Goal: Task Accomplishment & Management: Manage account settings

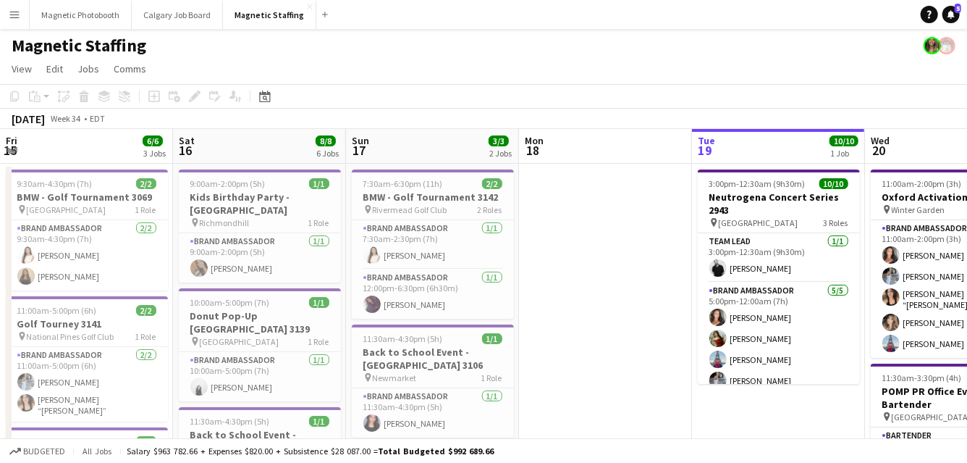
scroll to position [0, 644]
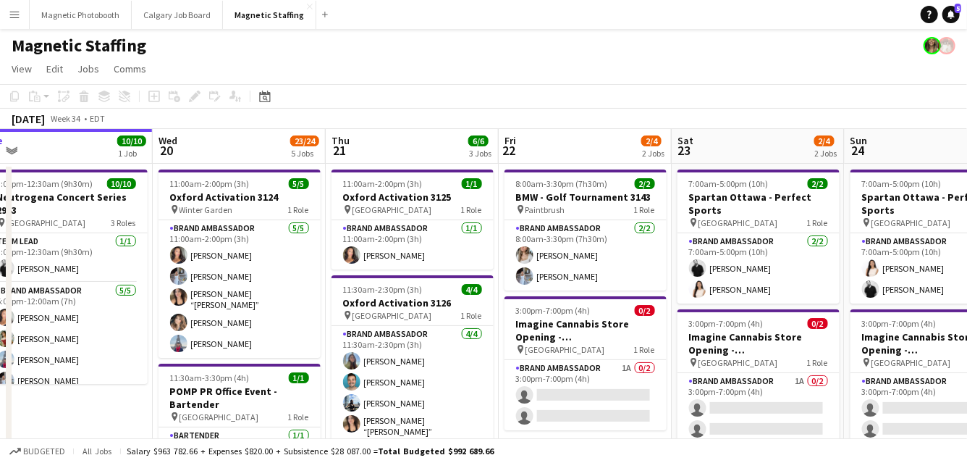
drag, startPoint x: 629, startPoint y: 257, endPoint x: 43, endPoint y: 301, distance: 588.1
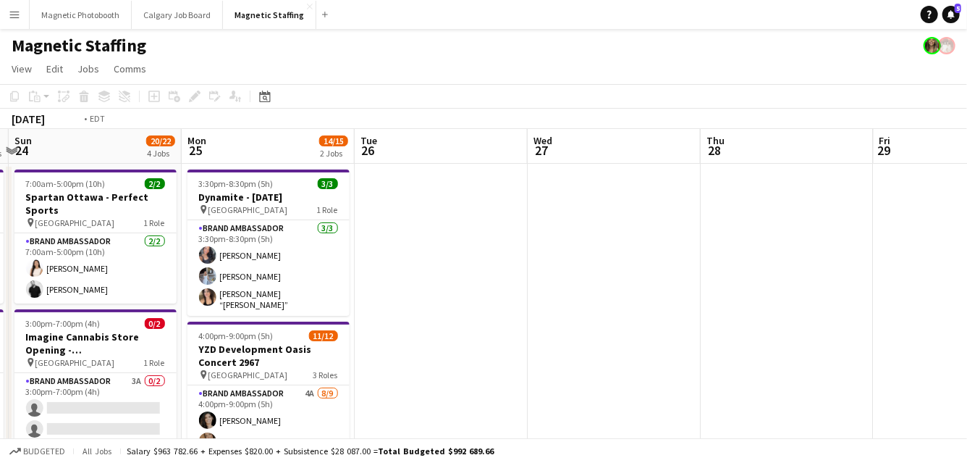
drag, startPoint x: 478, startPoint y: 294, endPoint x: 113, endPoint y: 357, distance: 370.3
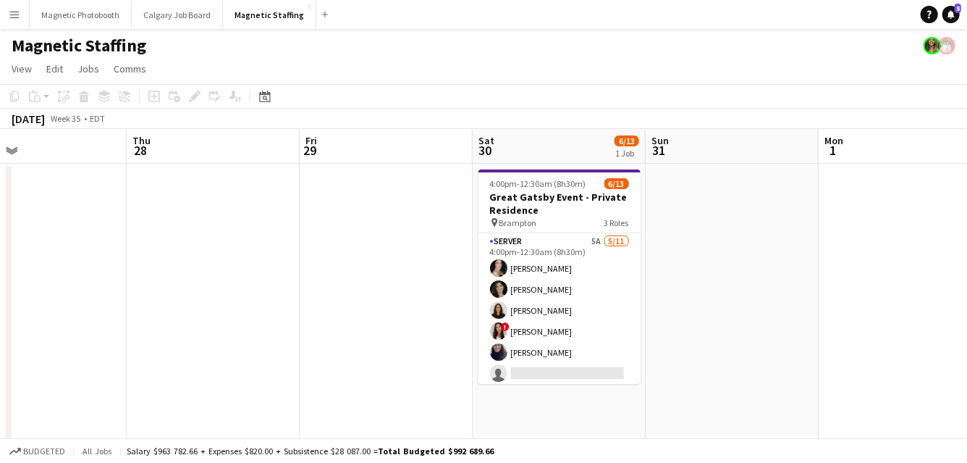
drag, startPoint x: 673, startPoint y: 319, endPoint x: 161, endPoint y: 392, distance: 517.2
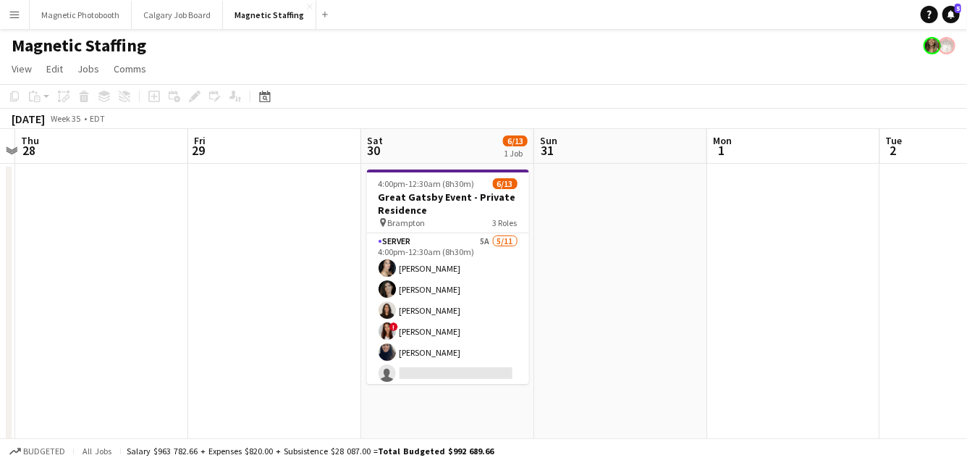
drag, startPoint x: 615, startPoint y: 347, endPoint x: 161, endPoint y: 395, distance: 456.6
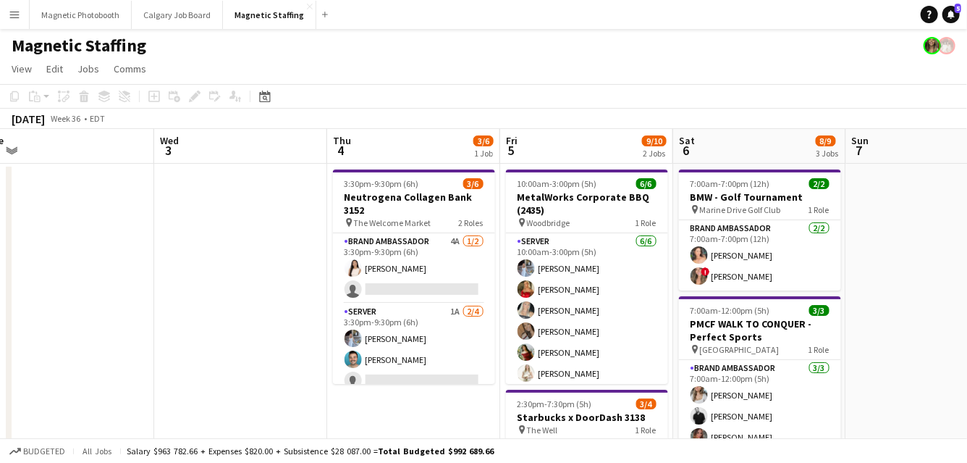
drag, startPoint x: 705, startPoint y: 334, endPoint x: 299, endPoint y: 334, distance: 406.2
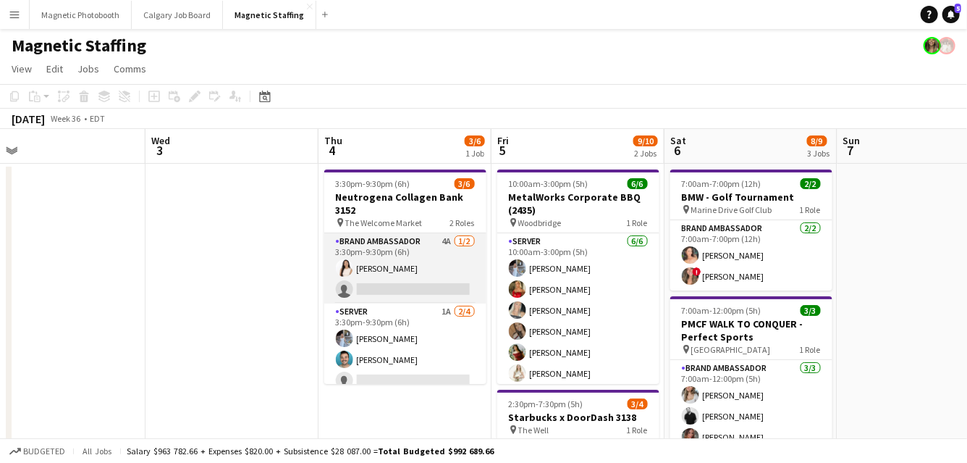
click at [430, 242] on app-card-role "Brand Ambassador 4A [DATE] 3:30pm-9:30pm (6h) [PERSON_NAME] single-neutral-acti…" at bounding box center [405, 268] width 162 height 70
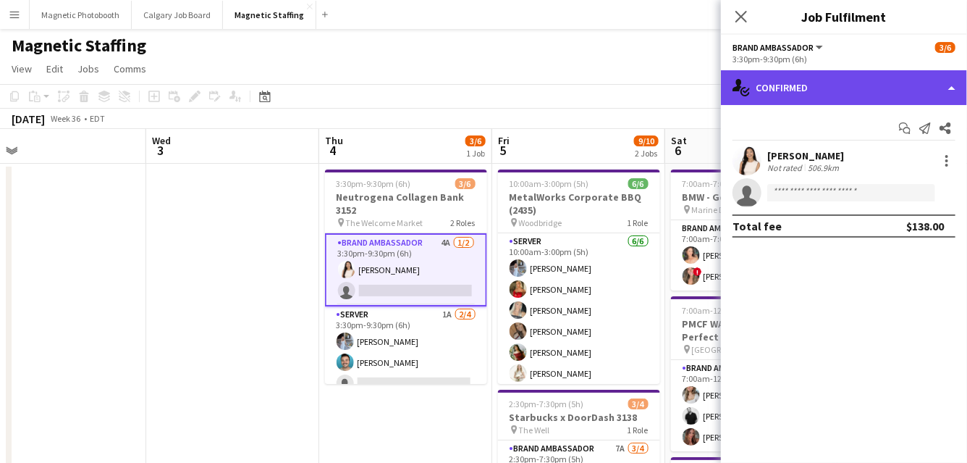
click at [848, 103] on div "single-neutral-actions-check-2 Confirmed" at bounding box center [844, 87] width 246 height 35
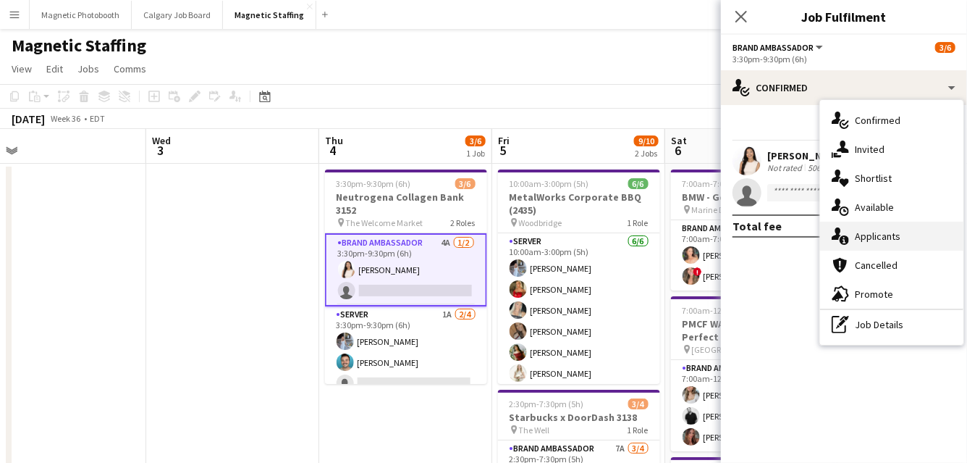
click at [865, 241] on div "single-neutral-actions-information Applicants" at bounding box center [891, 236] width 143 height 29
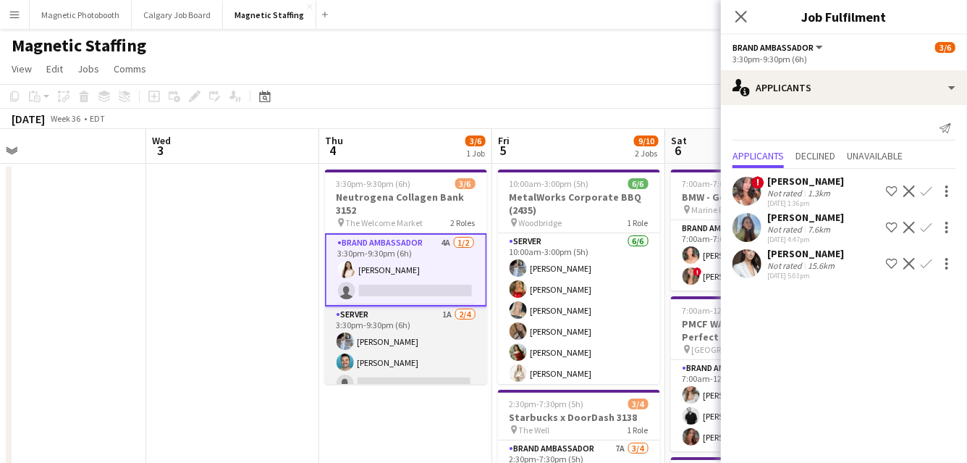
click at [403, 368] on app-card-role "Server 1A [DATE] 3:30pm-9:30pm (6h) [PERSON_NAME] [PERSON_NAME] single-neutral-…" at bounding box center [406, 362] width 162 height 112
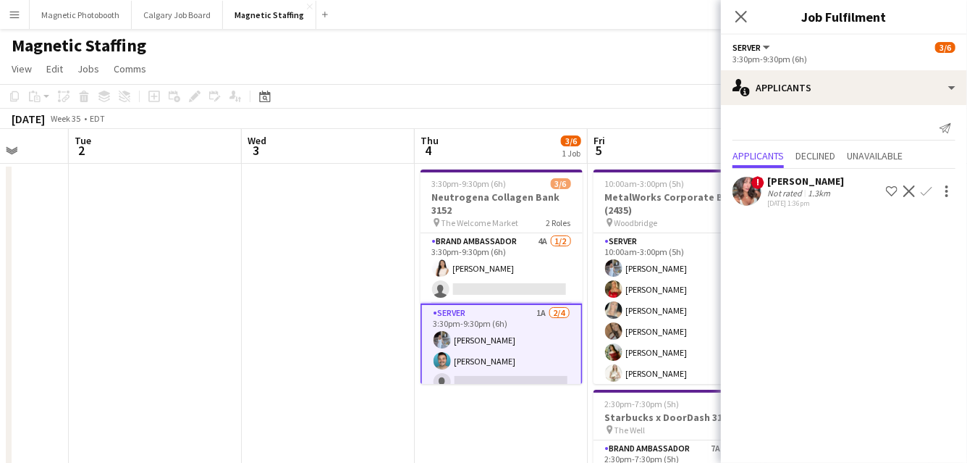
drag, startPoint x: 245, startPoint y: 349, endPoint x: 903, endPoint y: 273, distance: 662.5
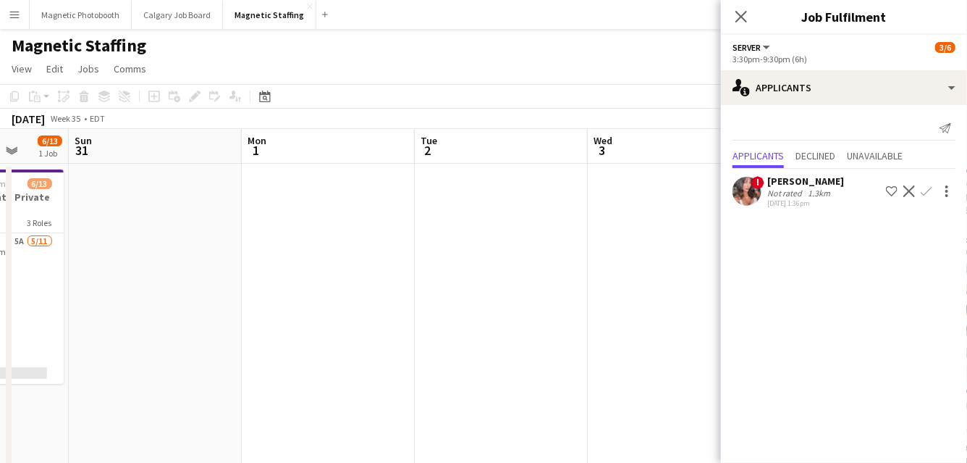
scroll to position [0, 403]
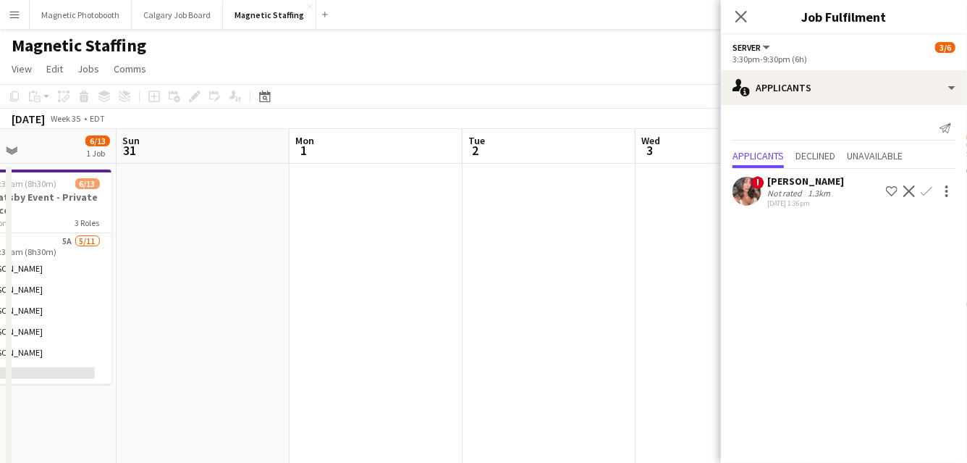
drag, startPoint x: 421, startPoint y: 271, endPoint x: 894, endPoint y: 235, distance: 474.1
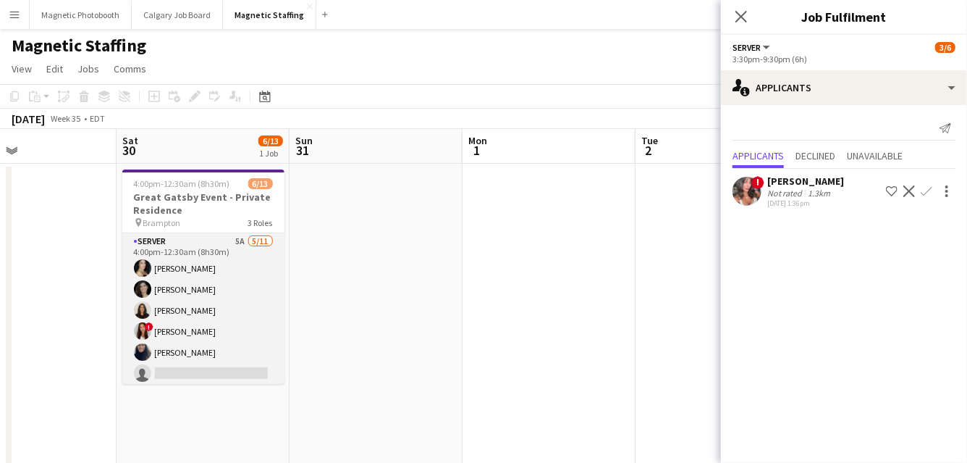
click at [224, 345] on app-card-role "Server 5A [DATE] 4:00pm-12:30am (8h30m) [PERSON_NAME] [PERSON_NAME] [PERSON_NAM…" at bounding box center [203, 362] width 162 height 259
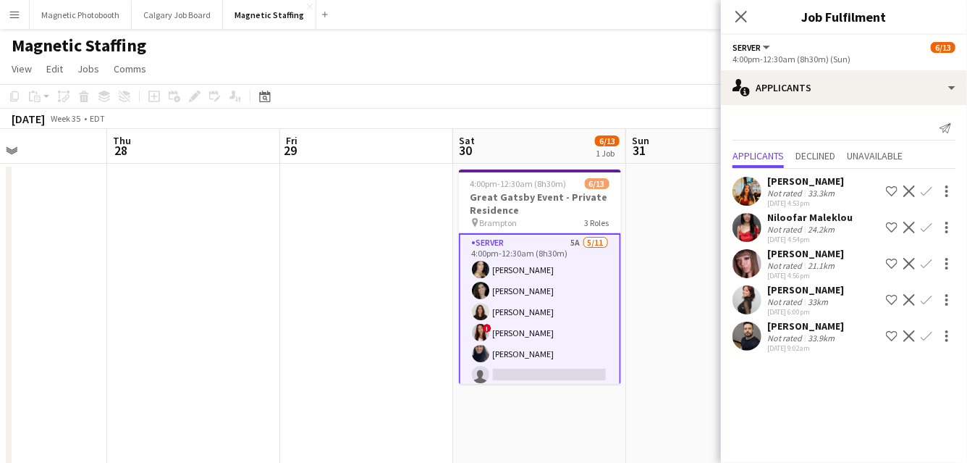
drag, startPoint x: 591, startPoint y: 294, endPoint x: 713, endPoint y: 294, distance: 122.4
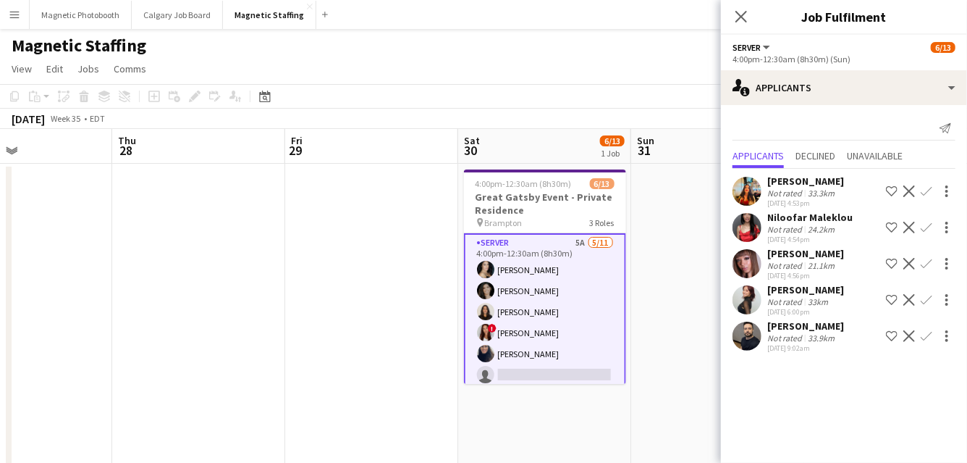
click at [925, 336] on app-icon "Confirm" at bounding box center [927, 336] width 12 height 12
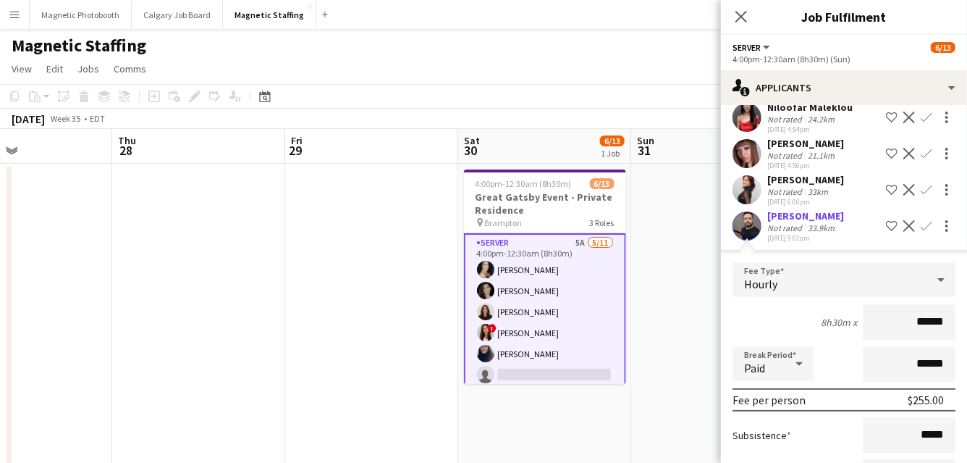
scroll to position [193, 0]
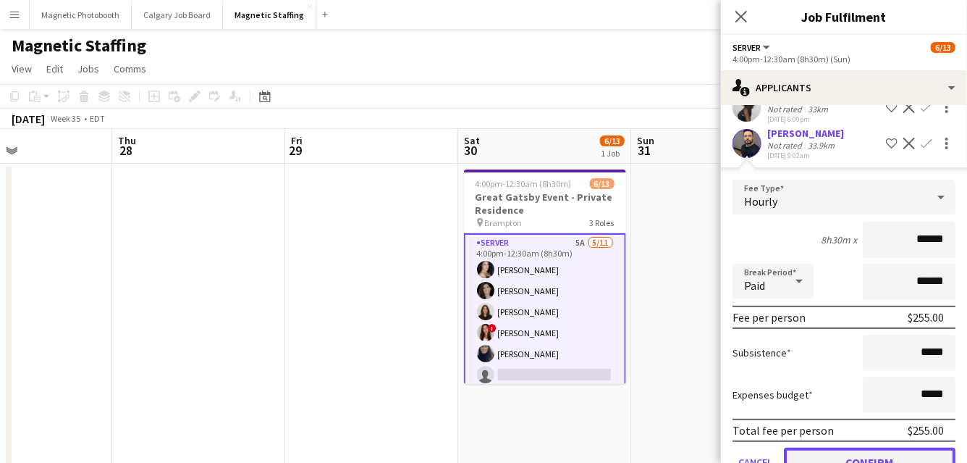
click at [829, 450] on button "Confirm" at bounding box center [870, 461] width 172 height 29
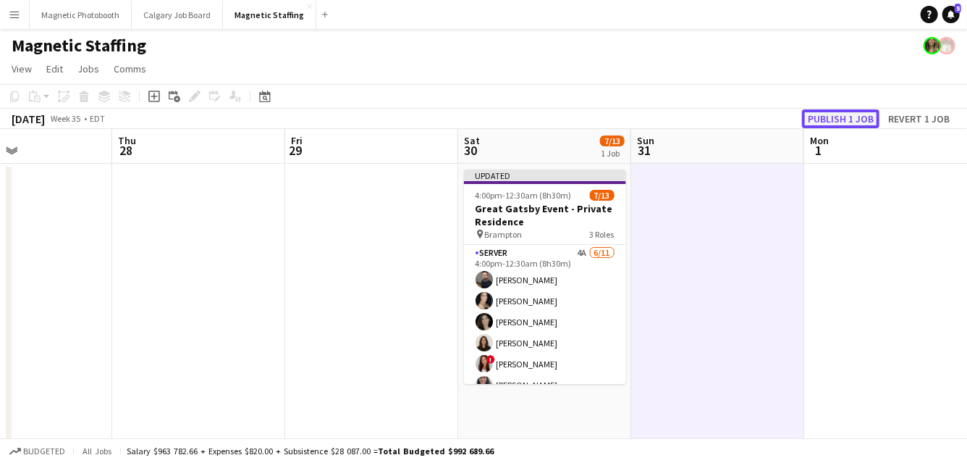
click at [853, 117] on button "Publish 1 job" at bounding box center [840, 118] width 77 height 19
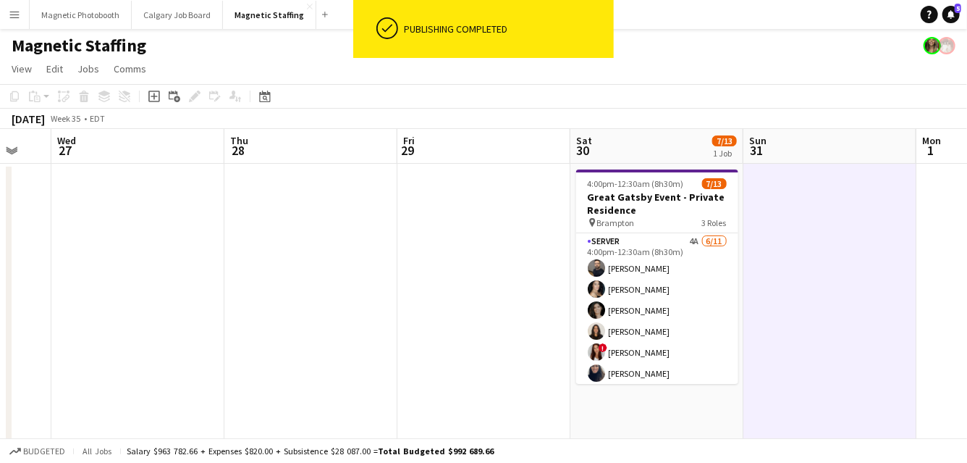
drag, startPoint x: 393, startPoint y: 274, endPoint x: 778, endPoint y: 245, distance: 386.2
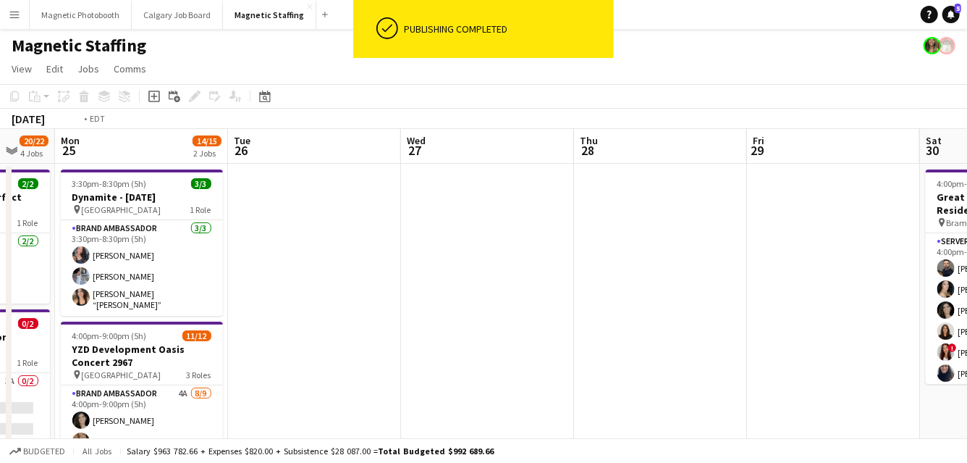
drag, startPoint x: 375, startPoint y: 307, endPoint x: 823, endPoint y: 297, distance: 447.6
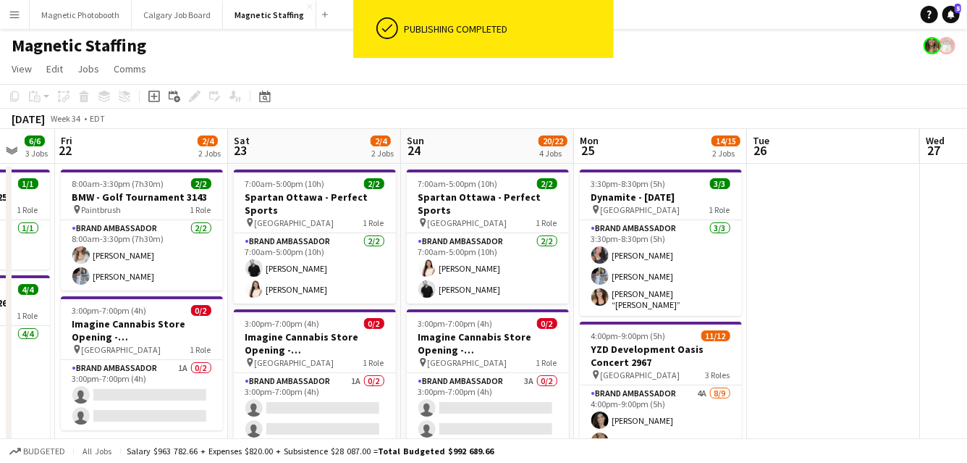
scroll to position [0, 442]
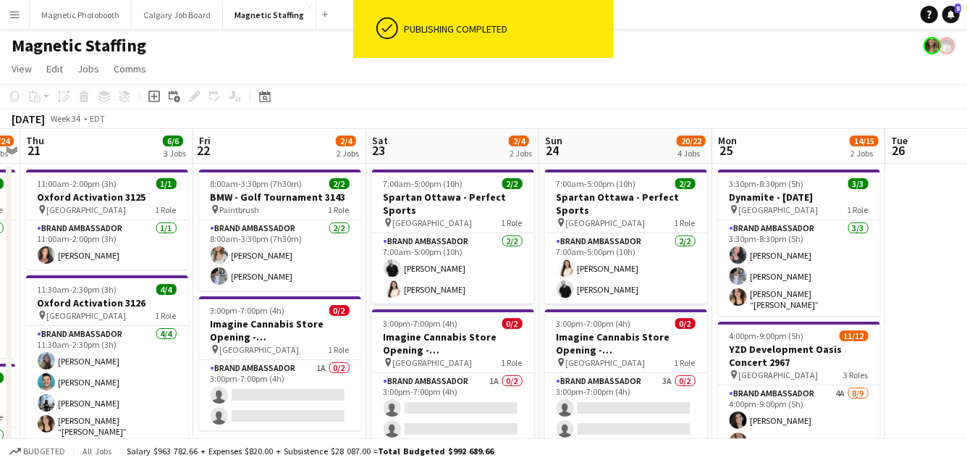
drag, startPoint x: 365, startPoint y: 395, endPoint x: 793, endPoint y: 358, distance: 429.5
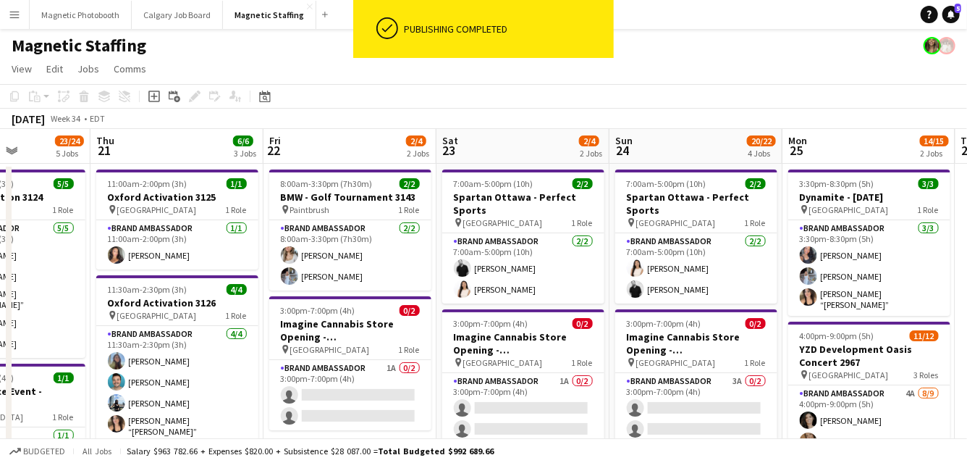
drag, startPoint x: 331, startPoint y: 373, endPoint x: 604, endPoint y: 345, distance: 274.4
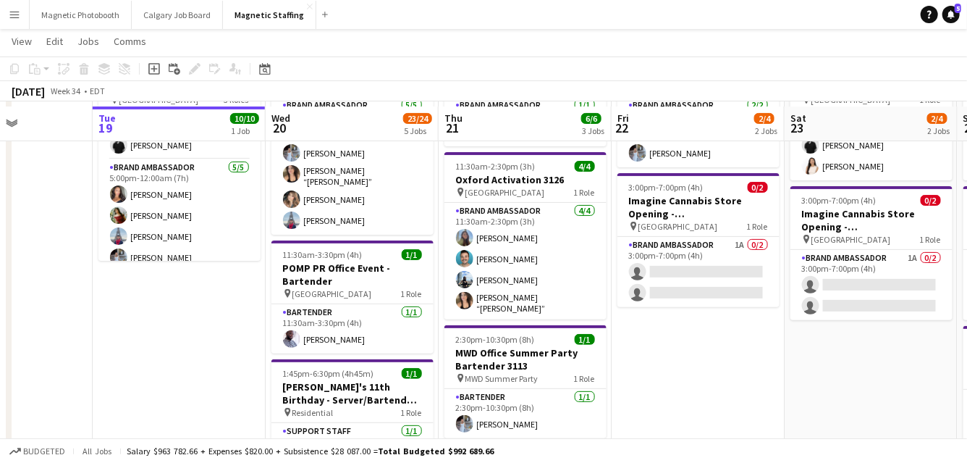
scroll to position [118, 0]
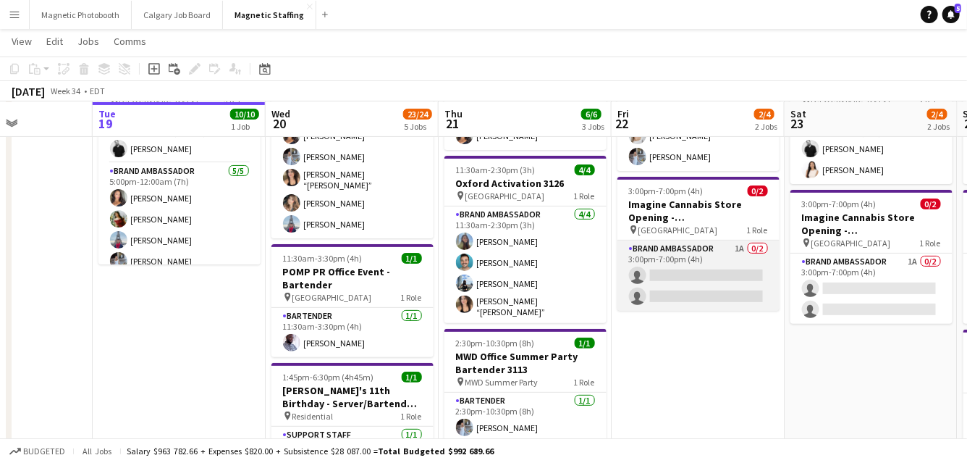
click at [663, 269] on app-card-role "Brand Ambassador 1A 0/2 3:00pm-7:00pm (4h) single-neutral-actions single-neutra…" at bounding box center [699, 275] width 162 height 70
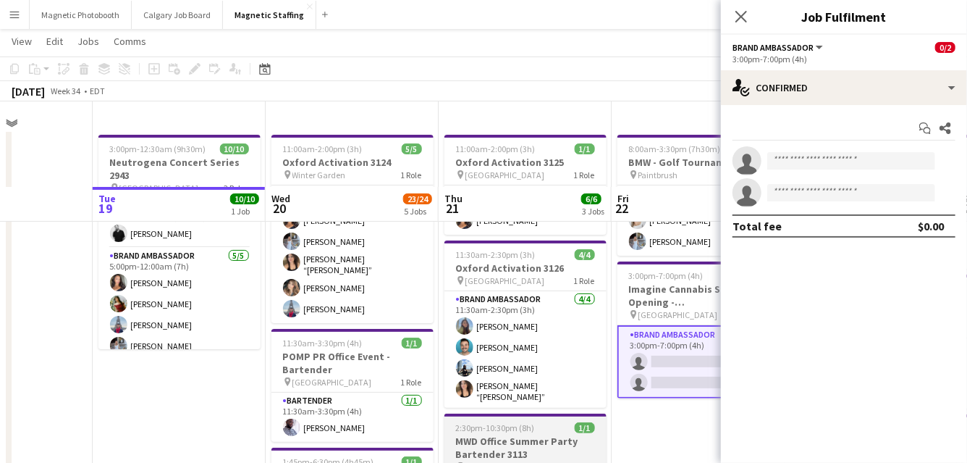
scroll to position [0, 0]
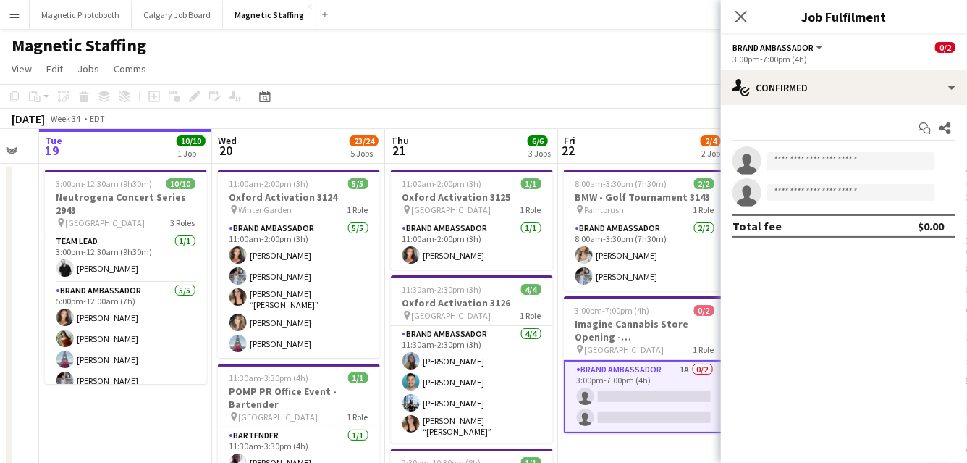
drag, startPoint x: 605, startPoint y: 268, endPoint x: 278, endPoint y: 326, distance: 331.6
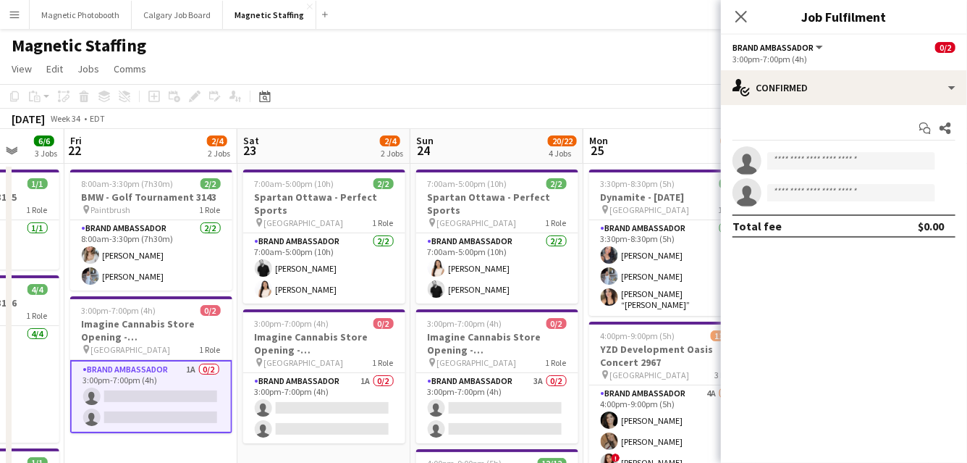
drag, startPoint x: 529, startPoint y: 300, endPoint x: 311, endPoint y: 314, distance: 219.1
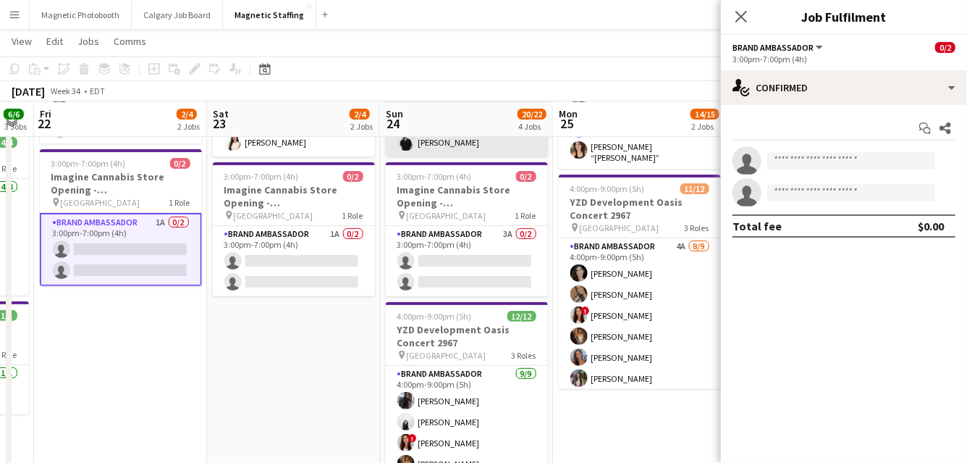
scroll to position [259, 0]
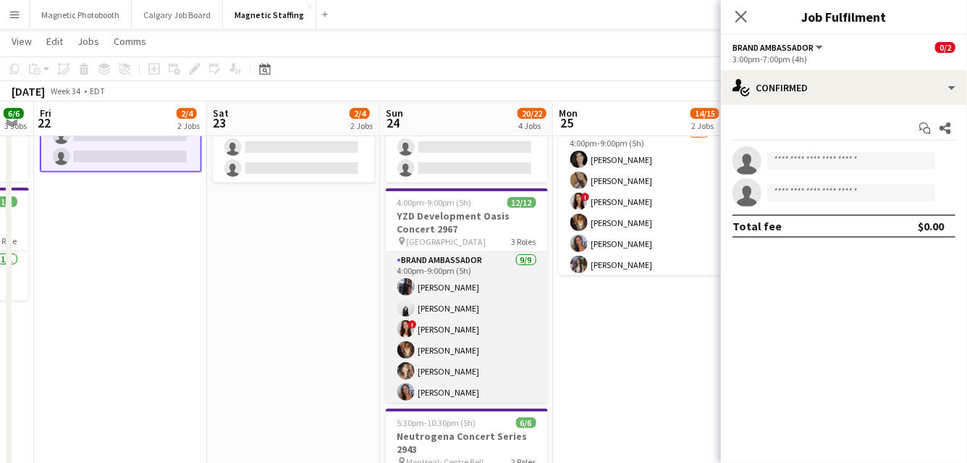
click at [480, 321] on app-card-role "Brand Ambassador [DATE] 4:00pm-9:00pm (5h) [PERSON_NAME] [PERSON_NAME] ! [PERSO…" at bounding box center [467, 363] width 162 height 222
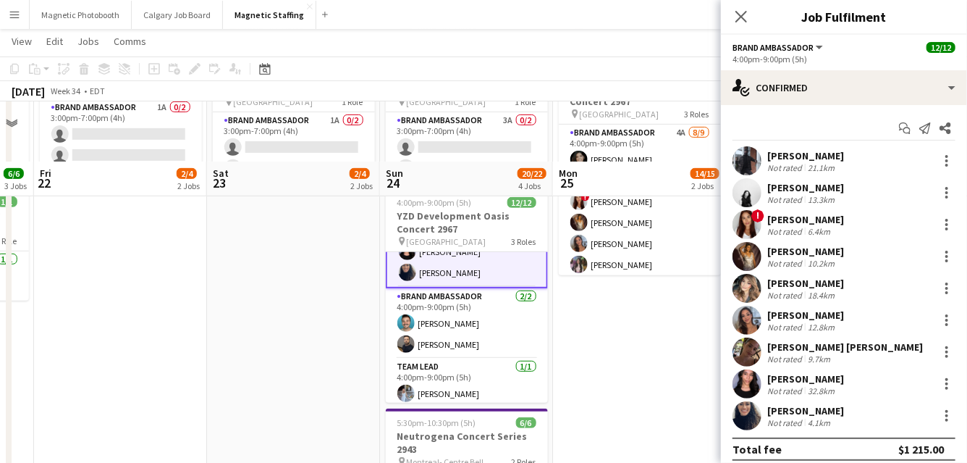
scroll to position [452, 0]
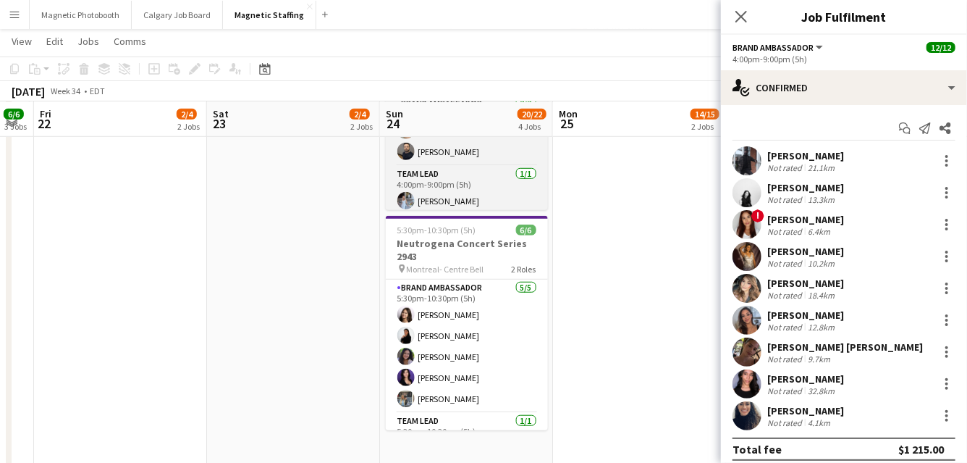
click at [480, 321] on app-card-role "Brand Ambassador [DATE] 5:30pm-10:30pm (5h) [PERSON_NAME] [PERSON_NAME] [PERSON…" at bounding box center [467, 345] width 162 height 133
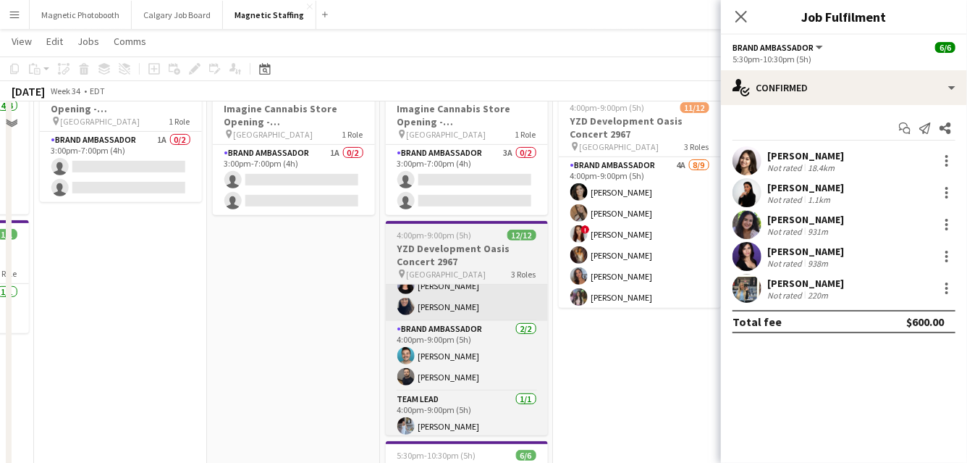
scroll to position [0, 0]
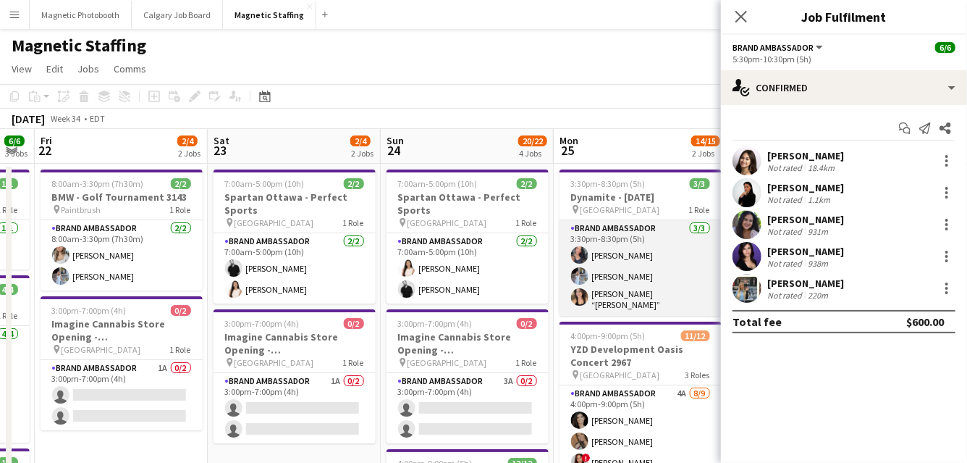
click at [634, 260] on app-card-role "Brand Ambassador [DATE] 3:30pm-8:30pm (5h) [PERSON_NAME] [PERSON_NAME] [PERSON_…" at bounding box center [641, 268] width 162 height 96
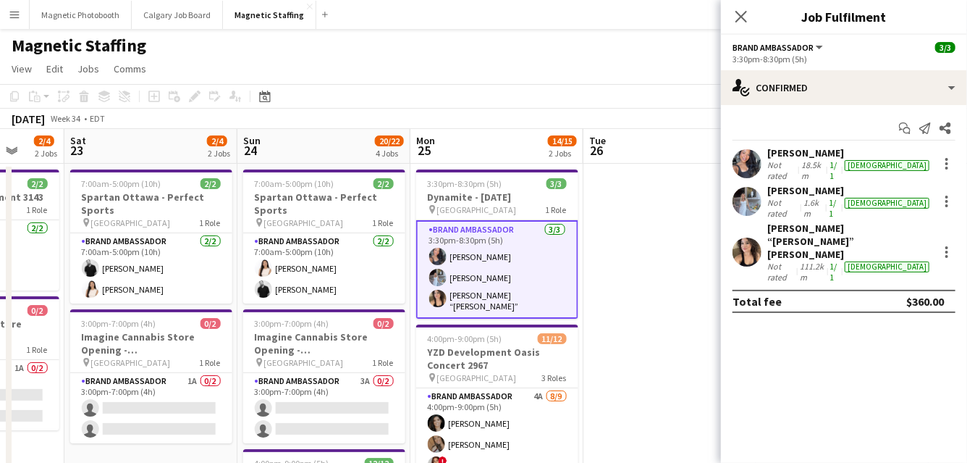
drag, startPoint x: 634, startPoint y: 260, endPoint x: 442, endPoint y: 307, distance: 196.9
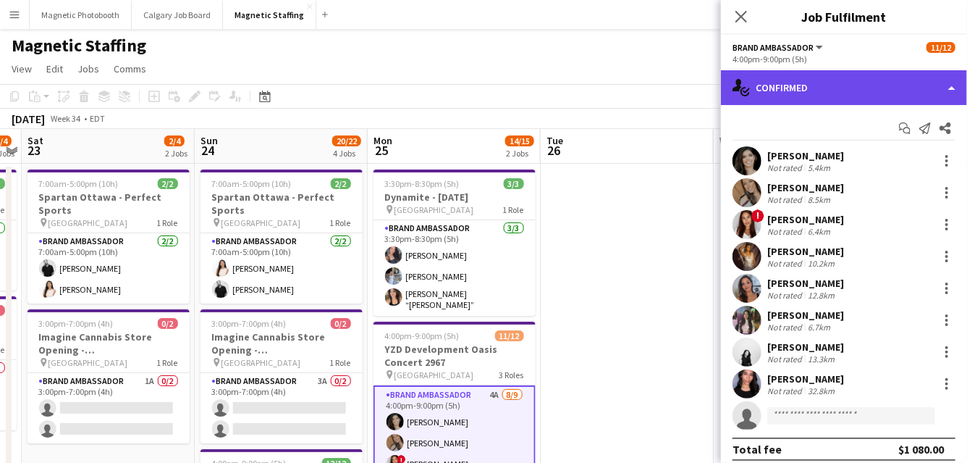
click at [869, 100] on div "single-neutral-actions-check-2 Confirmed" at bounding box center [844, 87] width 246 height 35
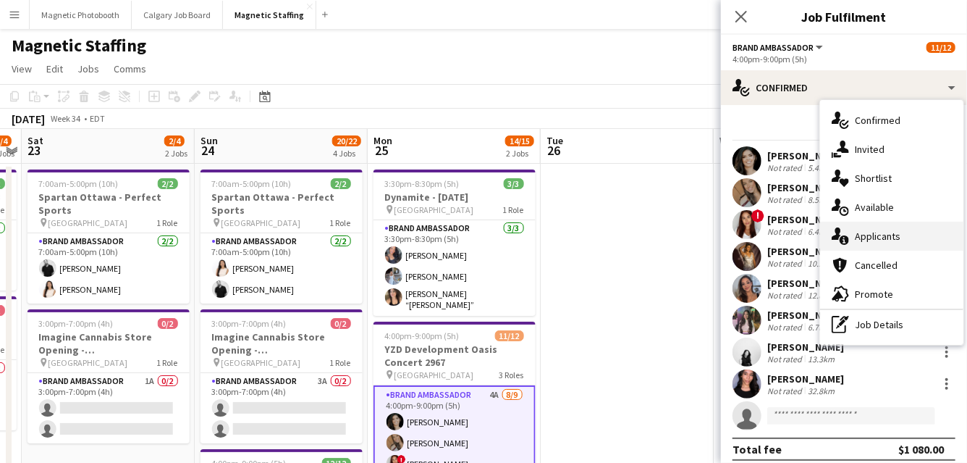
click at [862, 241] on div "single-neutral-actions-information Applicants" at bounding box center [891, 236] width 143 height 29
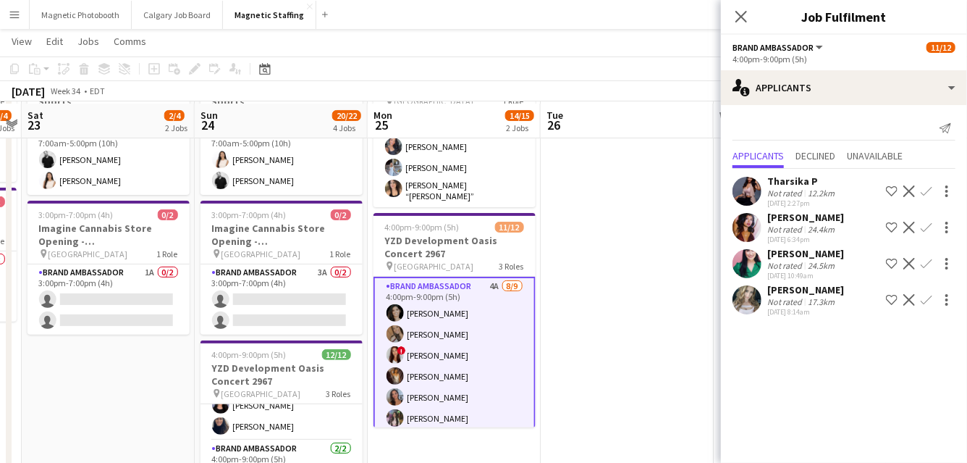
scroll to position [109, 0]
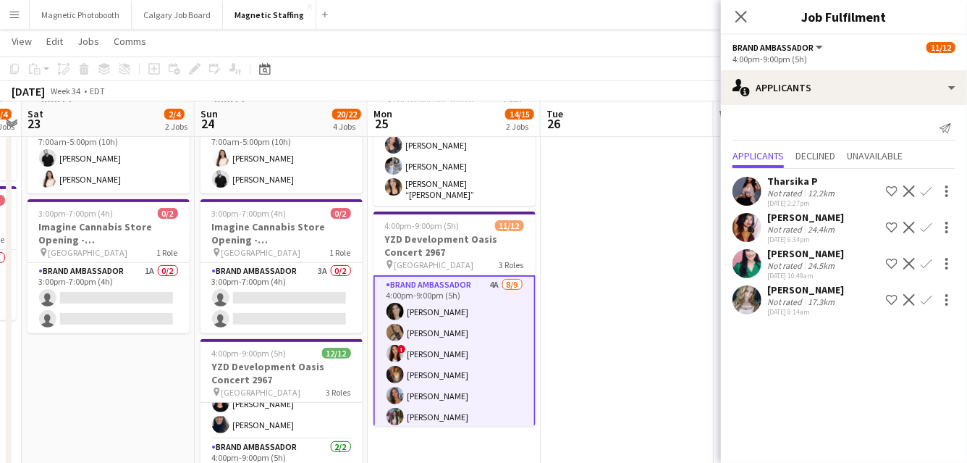
click at [427, 352] on app-card-role "Brand Ambassador 4A [DATE] 4:00pm-9:00pm (5h) [PERSON_NAME] [PERSON_NAME] ! [PE…" at bounding box center [455, 385] width 162 height 220
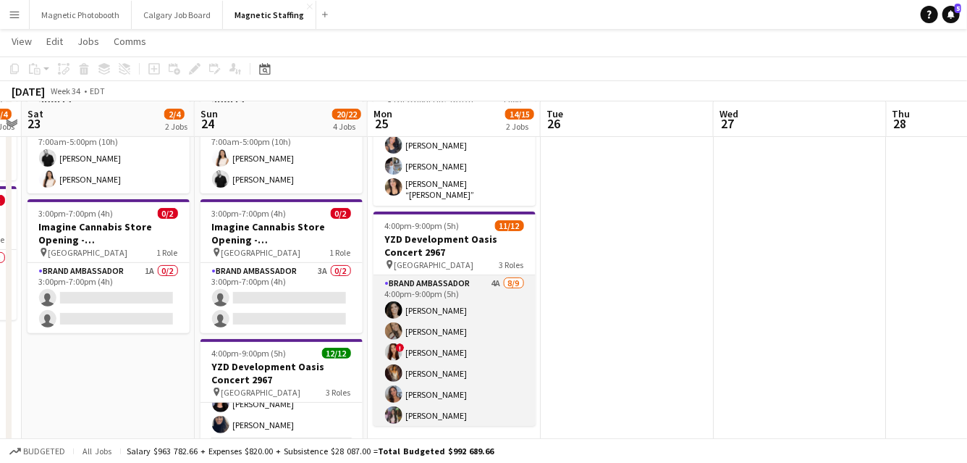
click at [427, 352] on app-card-role "Brand Ambassador 4A [DATE] 4:00pm-9:00pm (5h) [PERSON_NAME] [PERSON_NAME] ! [PE…" at bounding box center [455, 383] width 162 height 217
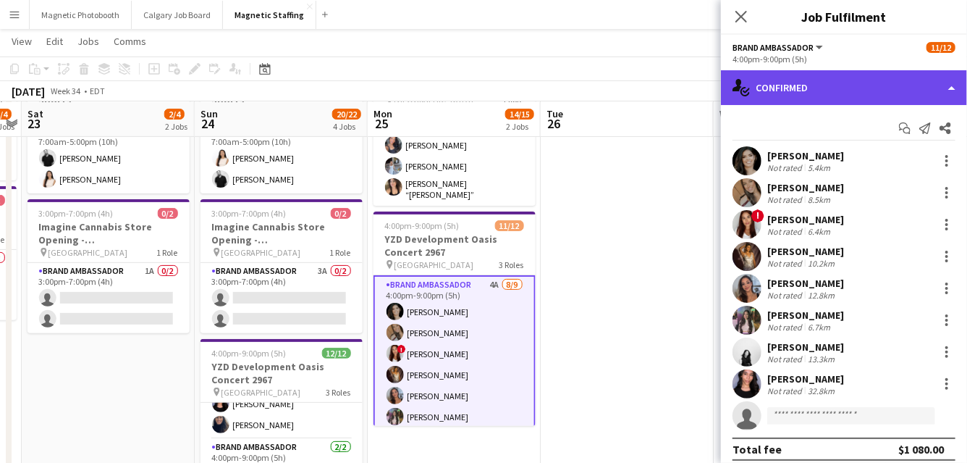
click at [955, 92] on div "single-neutral-actions-check-2 Confirmed" at bounding box center [844, 87] width 246 height 35
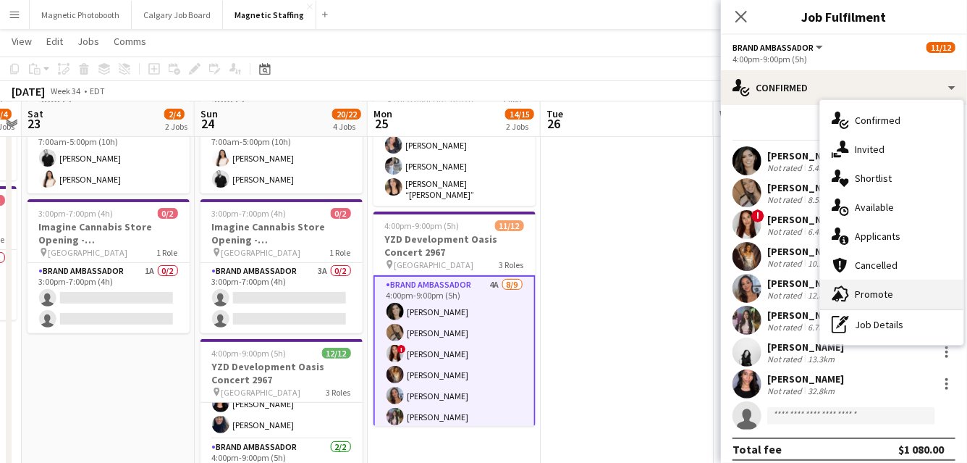
click at [867, 287] on div "advertising-megaphone Promote" at bounding box center [891, 293] width 143 height 29
